Goal: Information Seeking & Learning: Learn about a topic

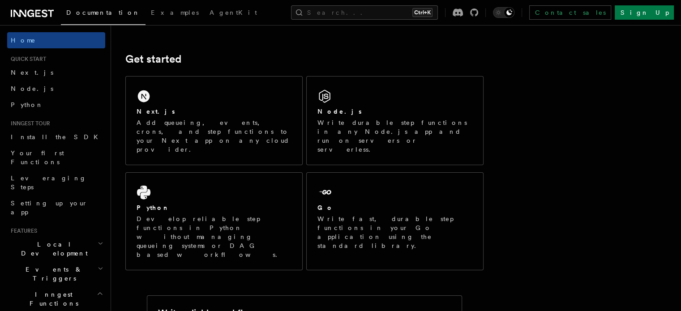
scroll to position [111, 0]
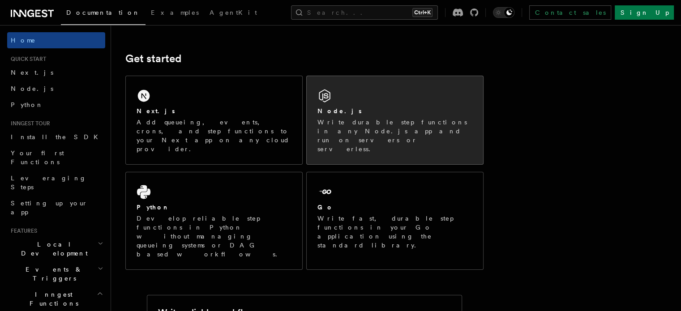
click at [359, 118] on p "Write durable step functions in any Node.js app and run on servers or serverles…" at bounding box center [394, 136] width 155 height 36
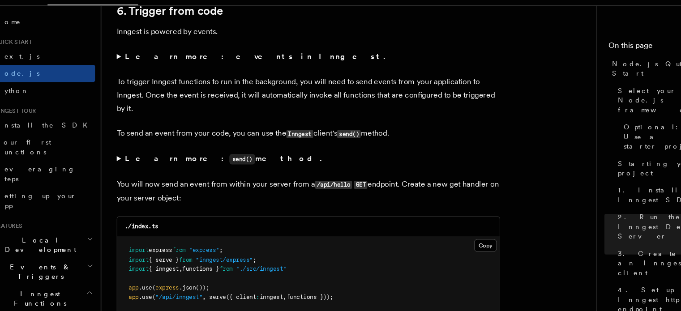
scroll to position [4579, 0]
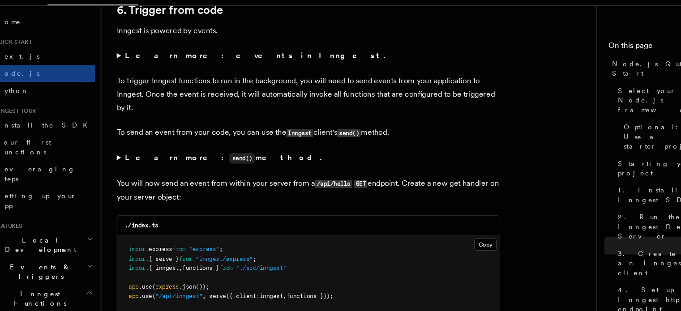
click at [174, 76] on strong "Learn more: events in Inngest." at bounding box center [255, 72] width 245 height 9
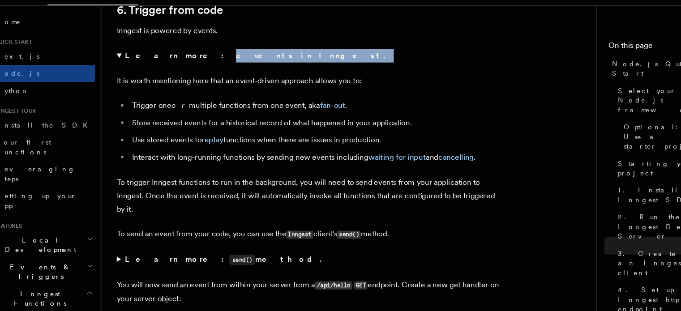
drag, startPoint x: 174, startPoint y: 84, endPoint x: 248, endPoint y: 87, distance: 73.5
click at [248, 78] on summary "Learn more: events in Inngest." at bounding box center [304, 72] width 358 height 13
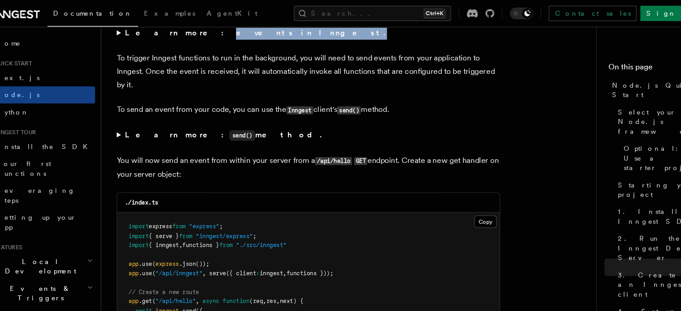
scroll to position [4620, 0]
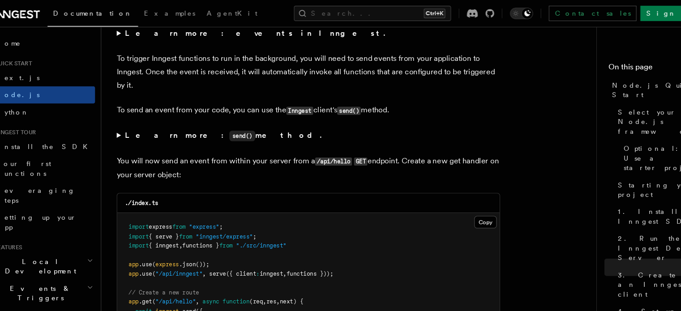
click at [128, 38] on summary "Learn more: events in Inngest." at bounding box center [304, 31] width 358 height 13
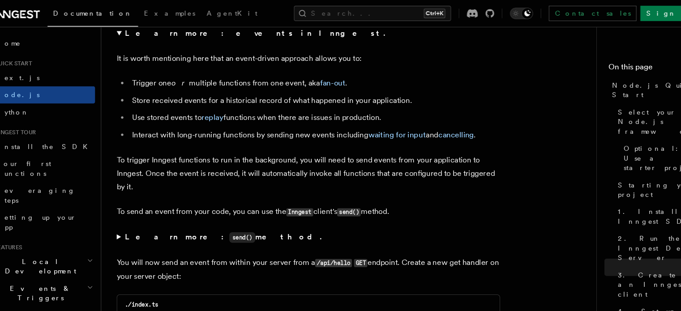
click at [128, 38] on summary "Learn more: events in Inngest." at bounding box center [304, 31] width 358 height 13
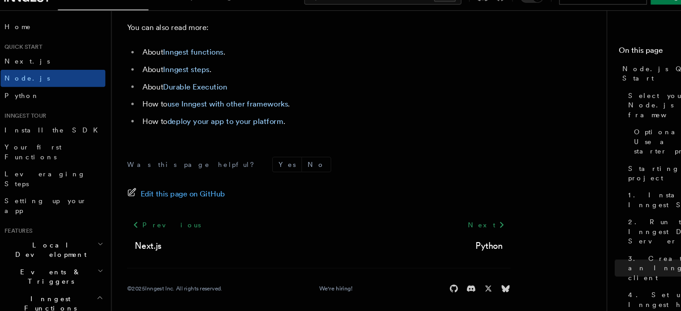
scroll to position [5723, 0]
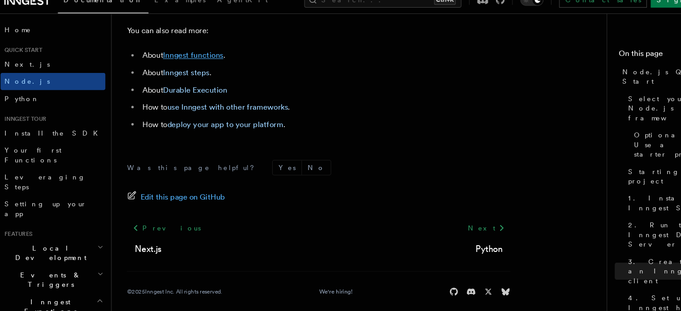
click at [188, 68] on link "Inngest functions" at bounding box center [187, 64] width 56 height 9
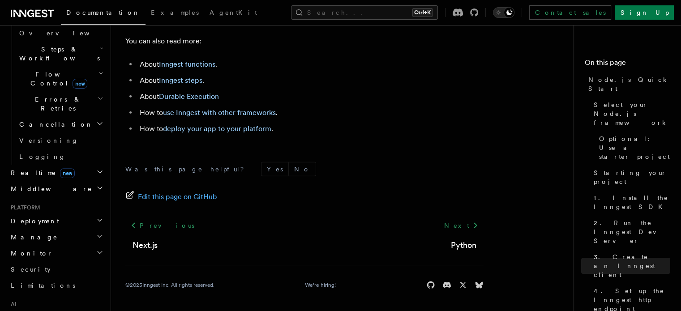
scroll to position [286, 0]
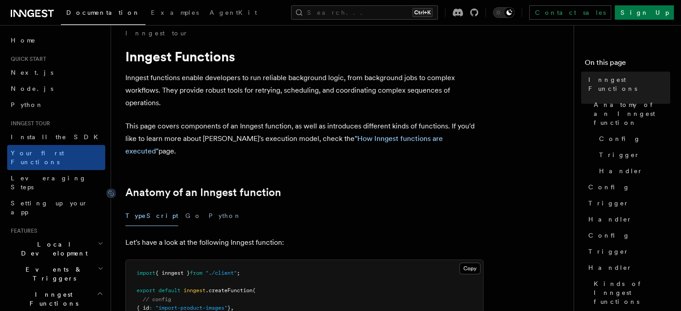
scroll to position [11, 0]
click at [262, 76] on p "Inngest functions enable developers to run reliable background logic, from back…" at bounding box center [304, 91] width 358 height 38
drag, startPoint x: 262, startPoint y: 76, endPoint x: 317, endPoint y: 73, distance: 55.6
click at [317, 73] on p "Inngest functions enable developers to run reliable background logic, from back…" at bounding box center [304, 91] width 358 height 38
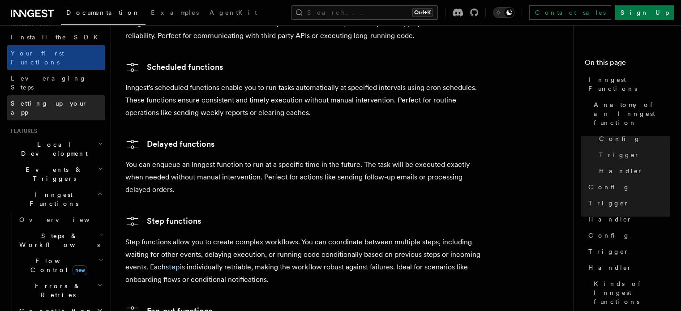
scroll to position [106, 0]
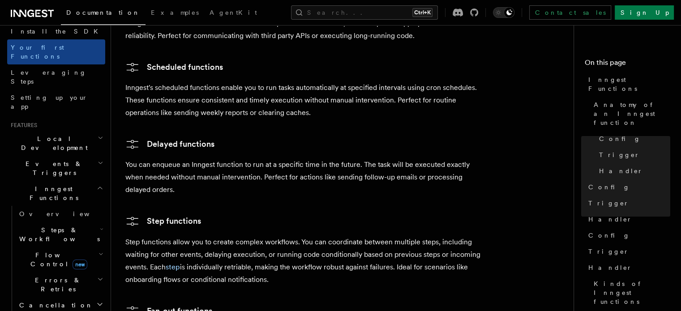
click at [100, 226] on icon "button" at bounding box center [102, 229] width 4 height 7
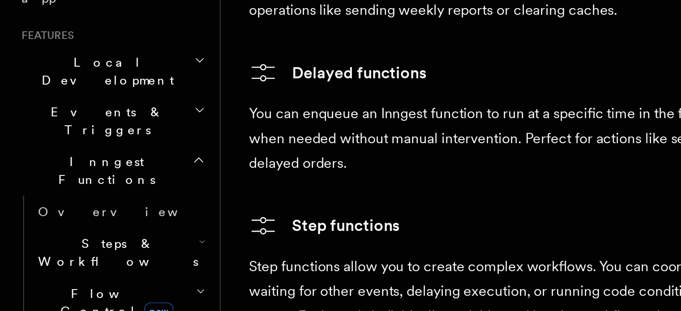
scroll to position [1474, 0]
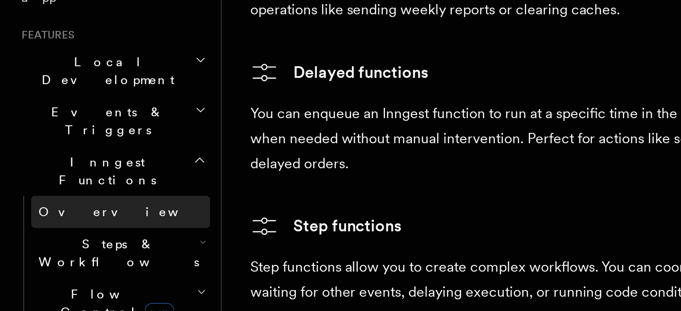
click at [35, 210] on span "Overview" at bounding box center [65, 213] width 92 height 7
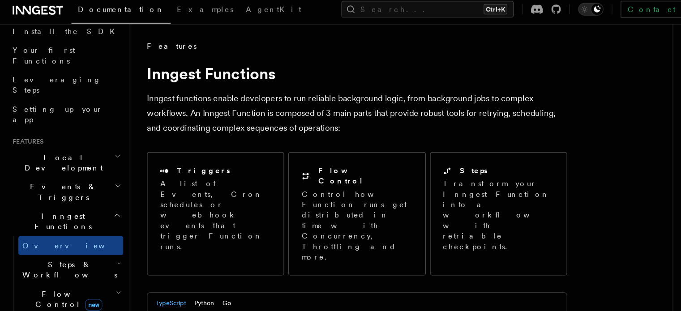
click at [202, 90] on p "Inngest functions enable developers to run reliable background logic, from back…" at bounding box center [304, 101] width 358 height 38
drag, startPoint x: 202, startPoint y: 90, endPoint x: 261, endPoint y: 88, distance: 59.1
click at [261, 88] on p "Inngest functions enable developers to run reliable background logic, from back…" at bounding box center [304, 101] width 358 height 38
click at [295, 84] on p "Inngest functions enable developers to run reliable background logic, from back…" at bounding box center [304, 101] width 358 height 38
drag, startPoint x: 295, startPoint y: 84, endPoint x: 340, endPoint y: 83, distance: 45.2
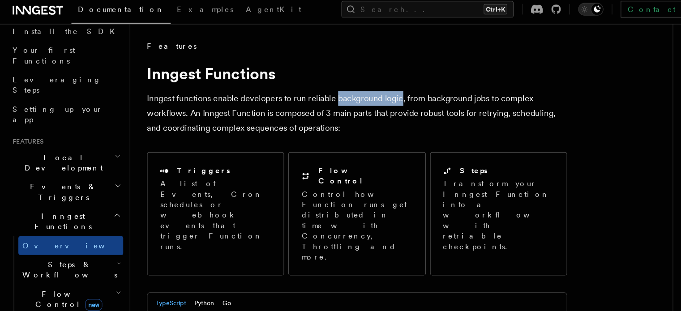
click at [340, 83] on p "Inngest functions enable developers to run reliable background logic, from back…" at bounding box center [304, 101] width 358 height 38
click at [368, 83] on p "Inngest functions enable developers to run reliable background logic, from back…" at bounding box center [304, 101] width 358 height 38
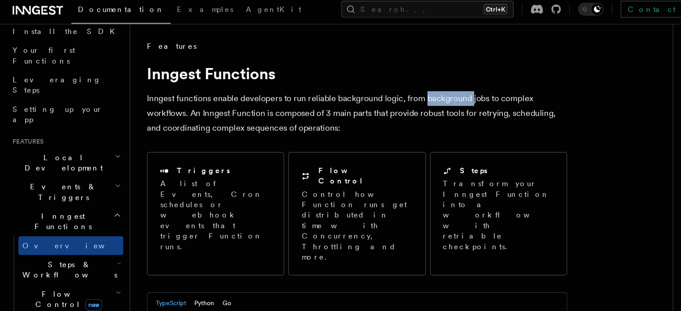
drag, startPoint x: 368, startPoint y: 83, endPoint x: 423, endPoint y: 89, distance: 54.9
click at [423, 89] on p "Inngest functions enable developers to run reliable background logic, from back…" at bounding box center [304, 101] width 358 height 38
click at [172, 102] on p "Inngest functions enable developers to run reliable background logic, from back…" at bounding box center [304, 101] width 358 height 38
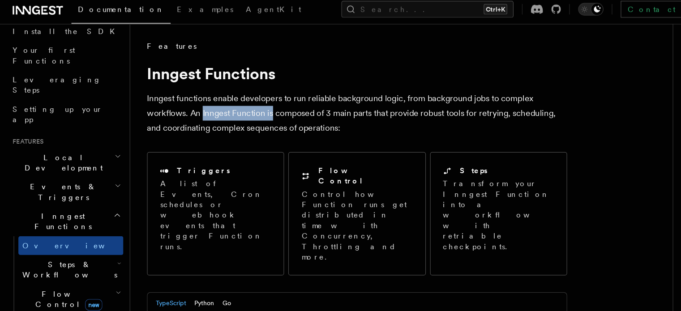
drag, startPoint x: 172, startPoint y: 102, endPoint x: 231, endPoint y: 102, distance: 58.6
click at [231, 102] on p "Inngest functions enable developers to run reliable background logic, from back…" at bounding box center [304, 101] width 358 height 38
click at [278, 98] on p "Inngest functions enable developers to run reliable background logic, from back…" at bounding box center [304, 101] width 358 height 38
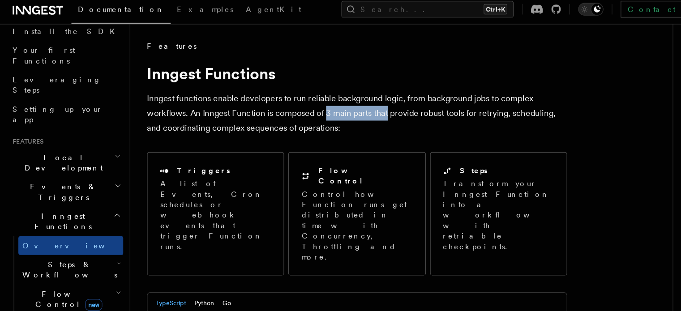
drag, startPoint x: 278, startPoint y: 98, endPoint x: 326, endPoint y: 98, distance: 47.5
click at [326, 98] on p "Inngest functions enable developers to run reliable background logic, from back…" at bounding box center [304, 101] width 358 height 38
click at [365, 95] on p "Inngest functions enable developers to run reliable background logic, from back…" at bounding box center [304, 101] width 358 height 38
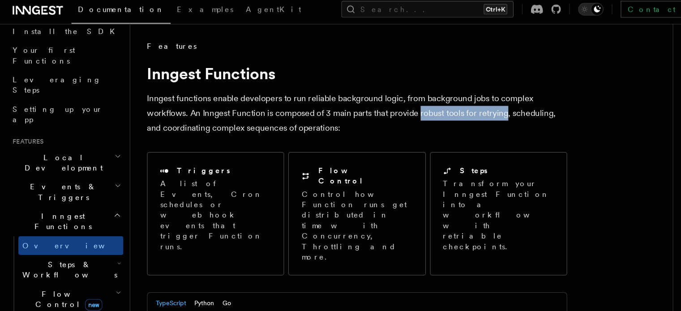
drag, startPoint x: 365, startPoint y: 95, endPoint x: 410, endPoint y: 99, distance: 45.4
click at [410, 99] on p "Inngest functions enable developers to run reliable background logic, from back…" at bounding box center [304, 101] width 358 height 38
click at [300, 113] on p "Inngest functions enable developers to run reliable background logic, from back…" at bounding box center [304, 101] width 358 height 38
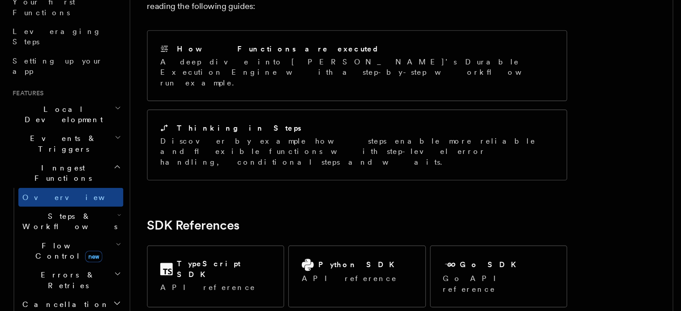
scroll to position [756, 0]
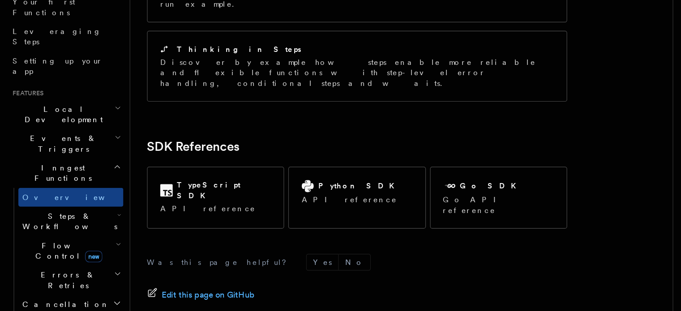
click at [101, 229] on icon "button" at bounding box center [102, 229] width 2 height 1
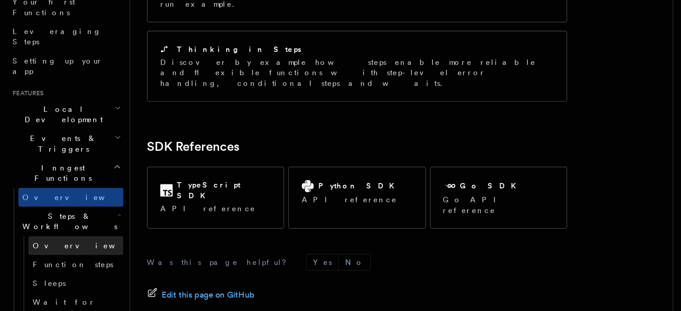
click at [54, 252] on span "Overview" at bounding box center [74, 255] width 92 height 7
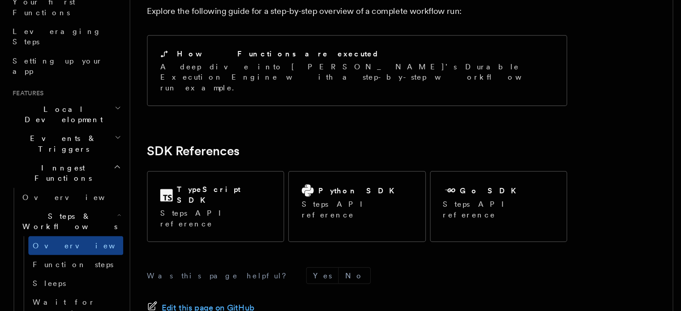
scroll to position [966, 0]
click at [56, 268] on span "Function steps" at bounding box center [62, 271] width 69 height 7
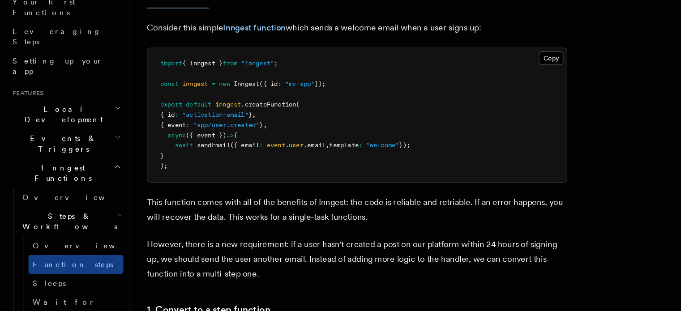
scroll to position [312, 0]
click at [152, 132] on span "export" at bounding box center [146, 134] width 19 height 6
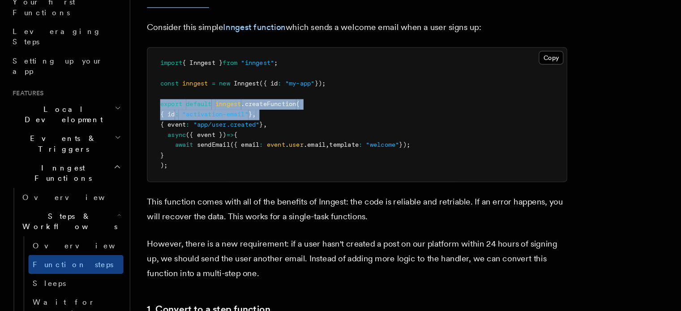
drag, startPoint x: 152, startPoint y: 132, endPoint x: 252, endPoint y: 145, distance: 101.2
click at [252, 145] on pre "import { Inngest } from "inngest" ; const inngest = new Inngest ({ id : "my-app…" at bounding box center [304, 143] width 357 height 114
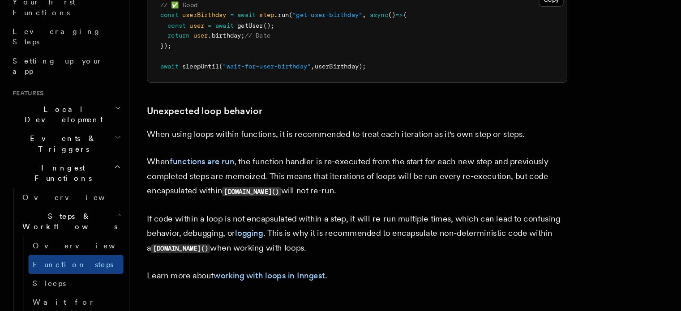
scroll to position [2771, 0]
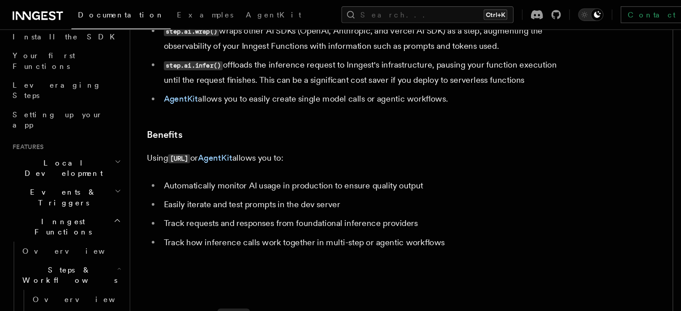
scroll to position [110, 0]
click at [196, 131] on link "AgentKit" at bounding box center [183, 135] width 29 height 9
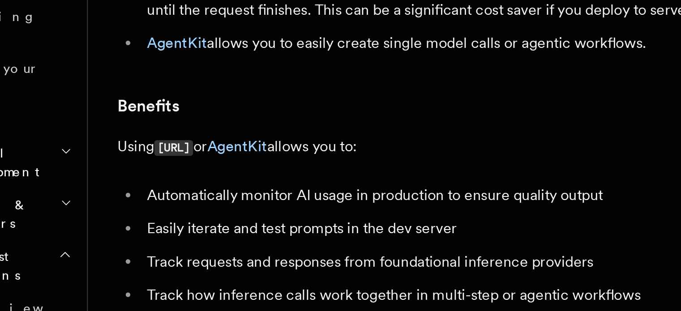
click at [187, 153] on li "Automatically monitor AI usage in production to ensure quality output" at bounding box center [310, 159] width 346 height 13
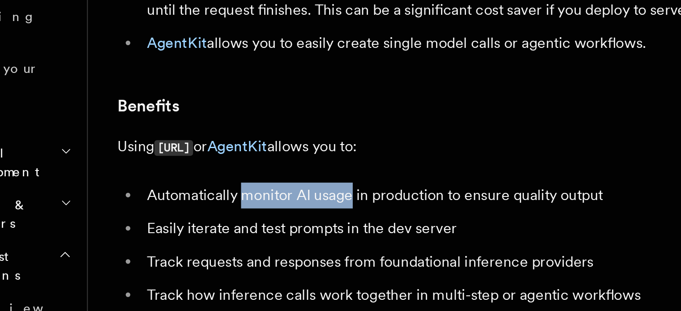
drag, startPoint x: 187, startPoint y: 150, endPoint x: 228, endPoint y: 149, distance: 41.7
click at [228, 153] on li "Automatically monitor AI usage in production to ensure quality output" at bounding box center [310, 159] width 346 height 13
